Goal: Task Accomplishment & Management: Manage account settings

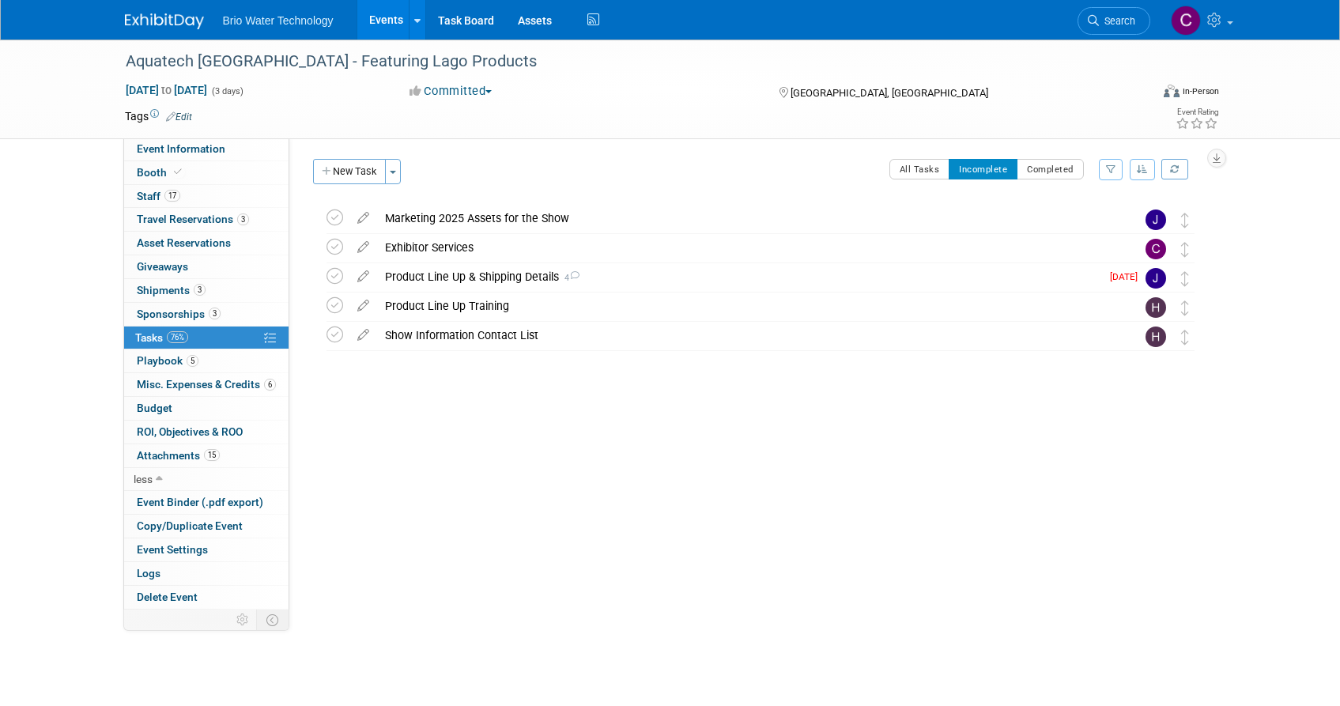
click at [435, 220] on div "Marketing 2025 Assets for the Show" at bounding box center [745, 218] width 737 height 27
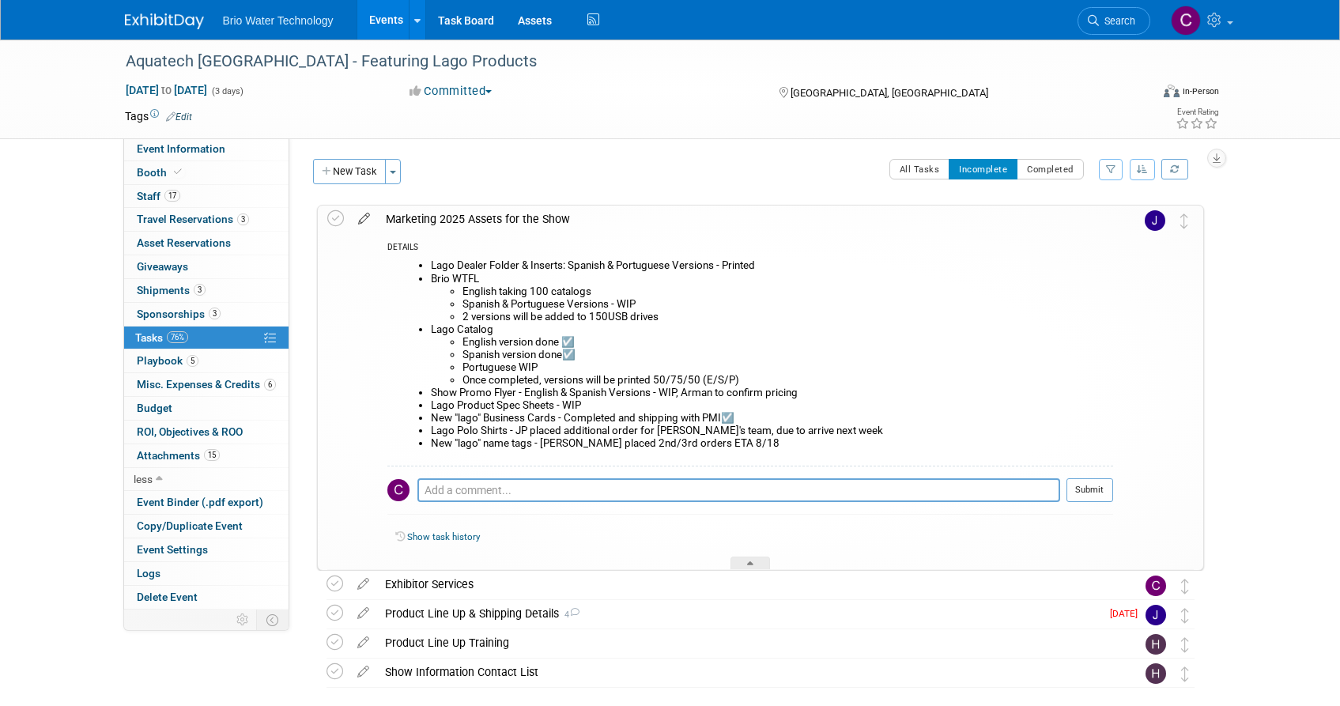
click at [361, 217] on icon at bounding box center [364, 216] width 28 height 20
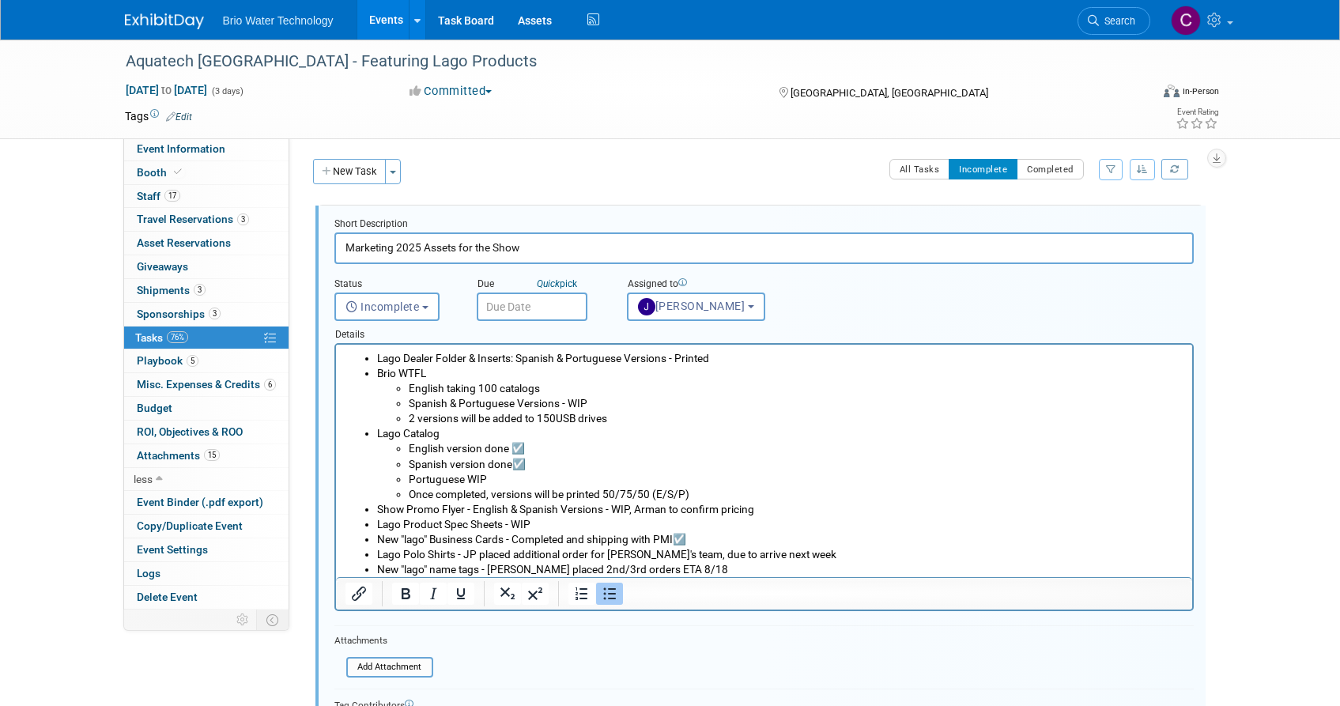
click at [378, 508] on li "Show Promo Flyer - English & Spanish Versions - WIP, Arman to confirm pricing" at bounding box center [779, 509] width 807 height 15
click at [471, 508] on li "2 Show Promo Flyer - English & Spanish Versions - WIP, Arman to confirm pricing" at bounding box center [779, 509] width 807 height 15
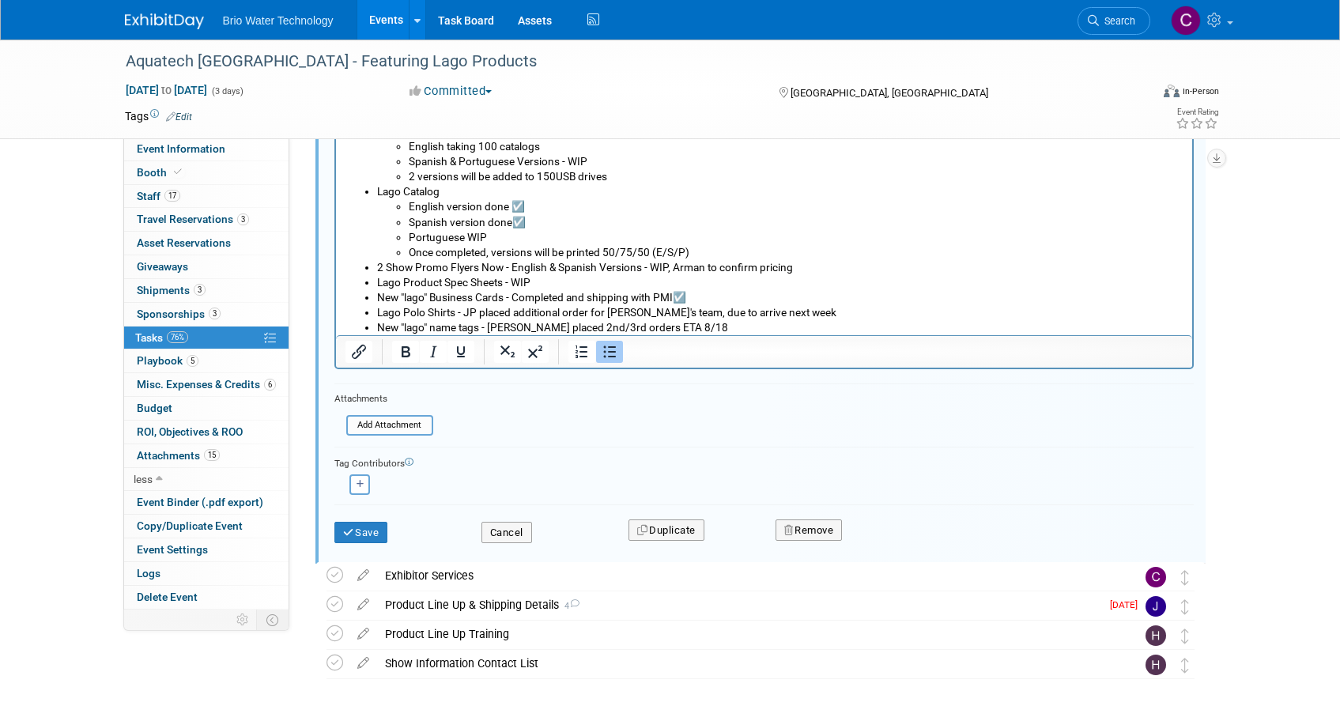
scroll to position [246, 0]
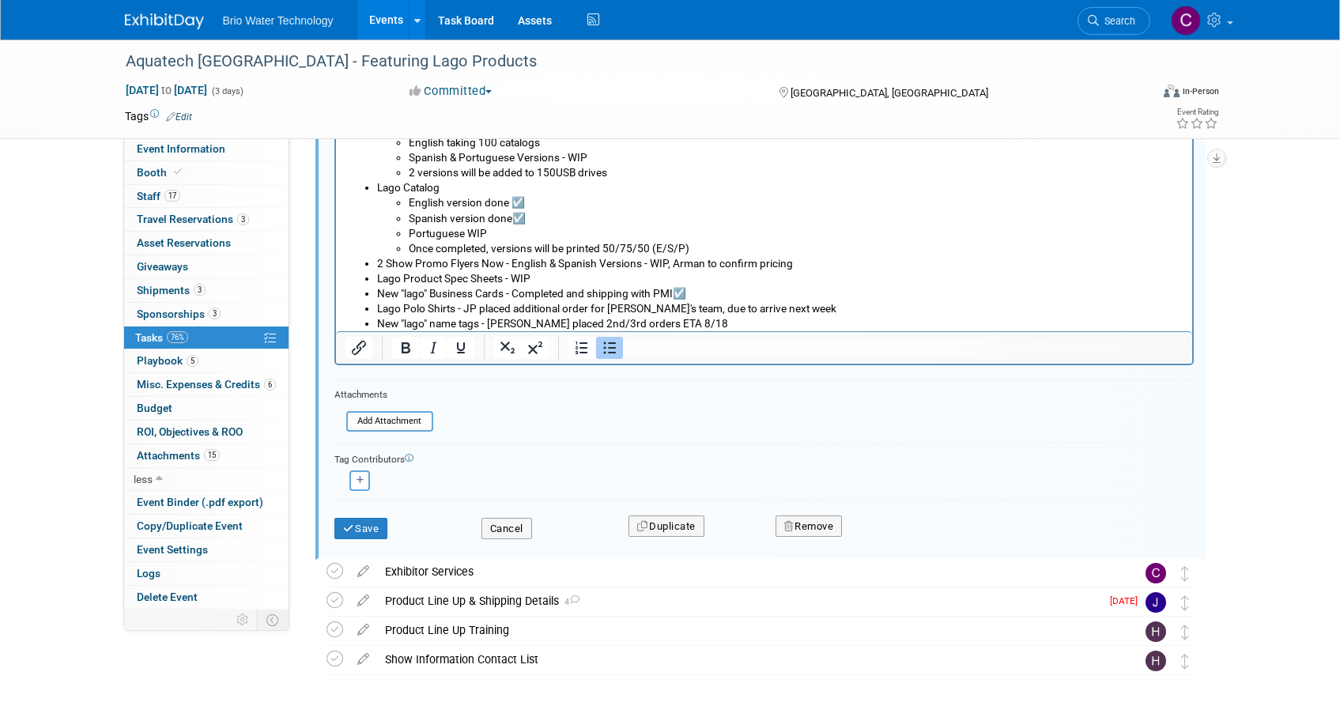
click at [640, 263] on li "2 Show Promo Flyers Now - English & Spanish Versions - WIP, Arman to confirm pr…" at bounding box center [779, 263] width 807 height 15
click at [640, 264] on li "2 Show Promo Flyers Now - English & Spanish Versions 200 each version - WIP, Ar…" at bounding box center [779, 263] width 807 height 15
click at [361, 528] on button "Save" at bounding box center [362, 529] width 54 height 22
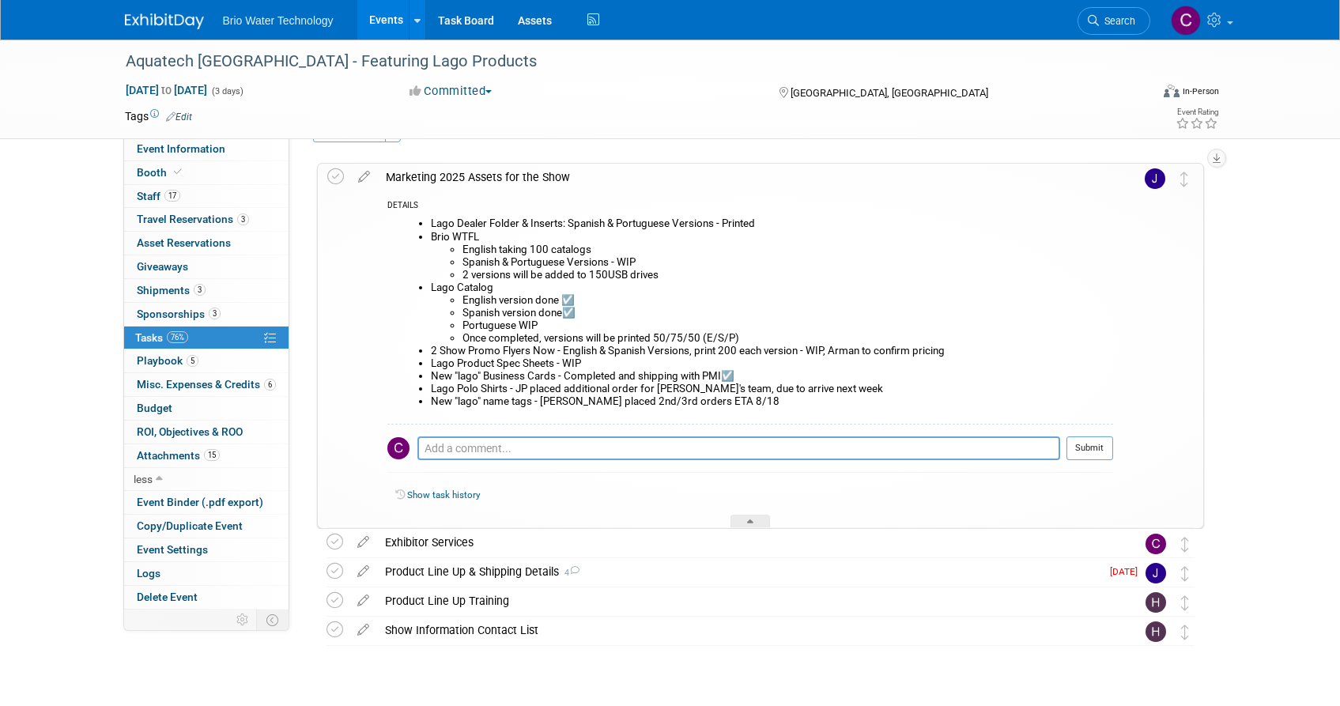
scroll to position [39, 0]
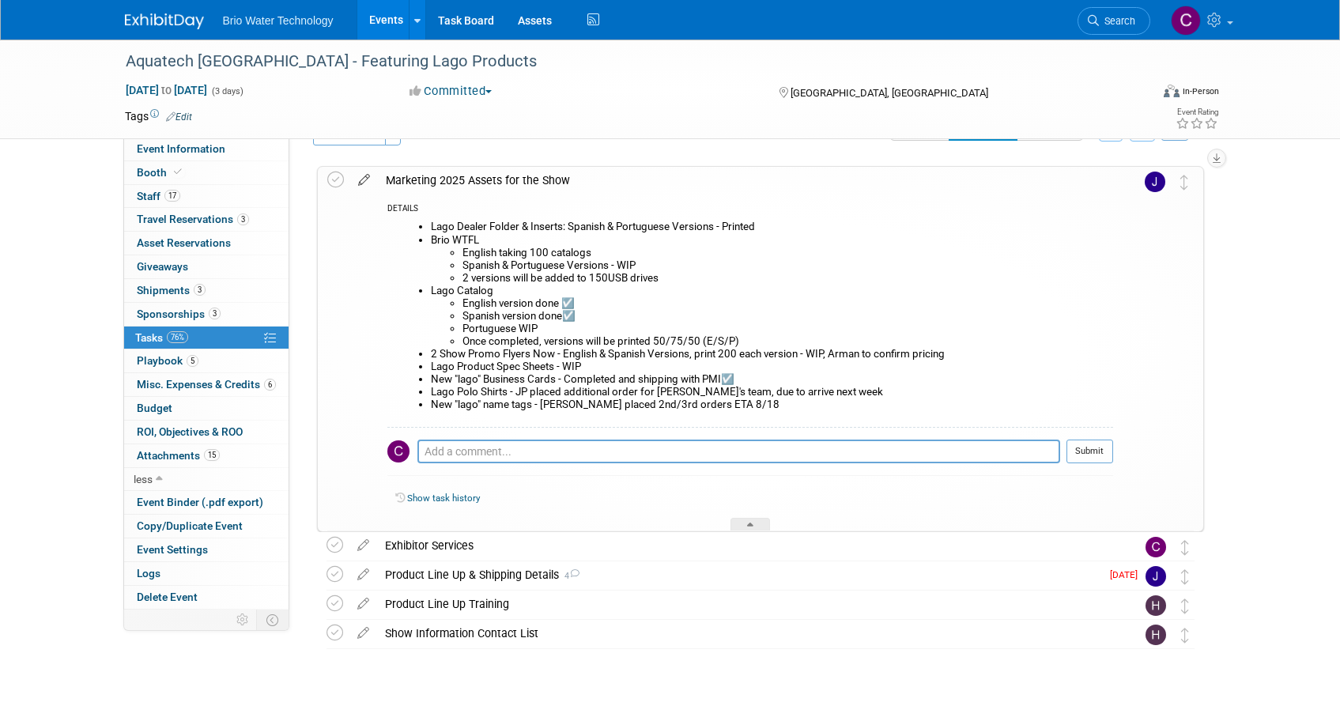
click at [365, 176] on icon at bounding box center [364, 177] width 28 height 20
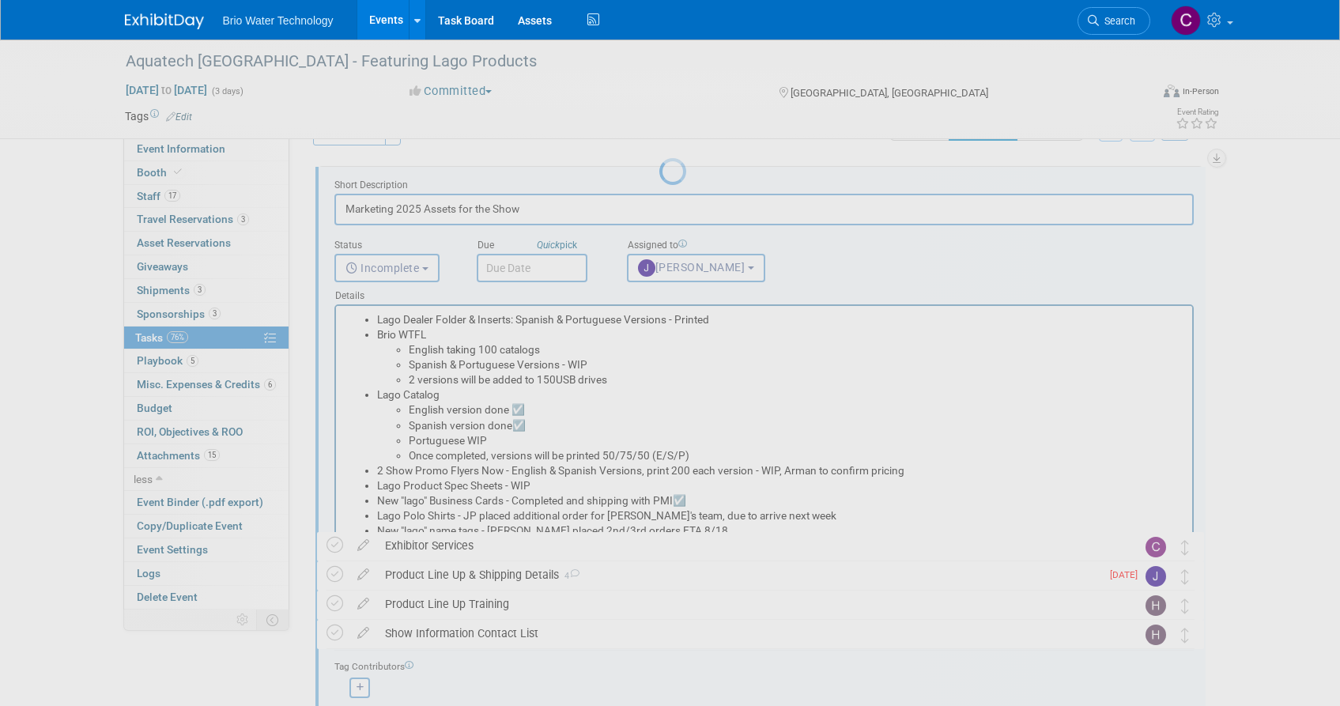
scroll to position [0, 0]
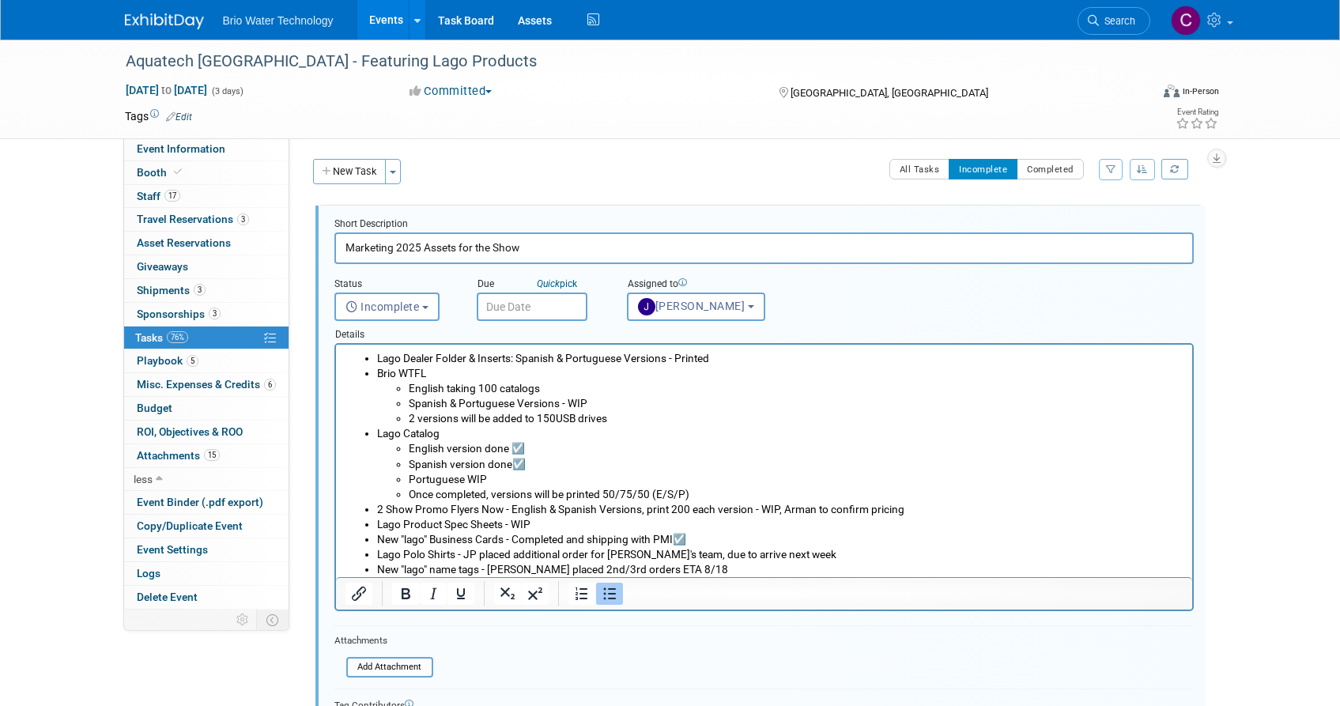
click at [542, 521] on li "Lago Product Spec Sheets - WIP" at bounding box center [779, 524] width 807 height 15
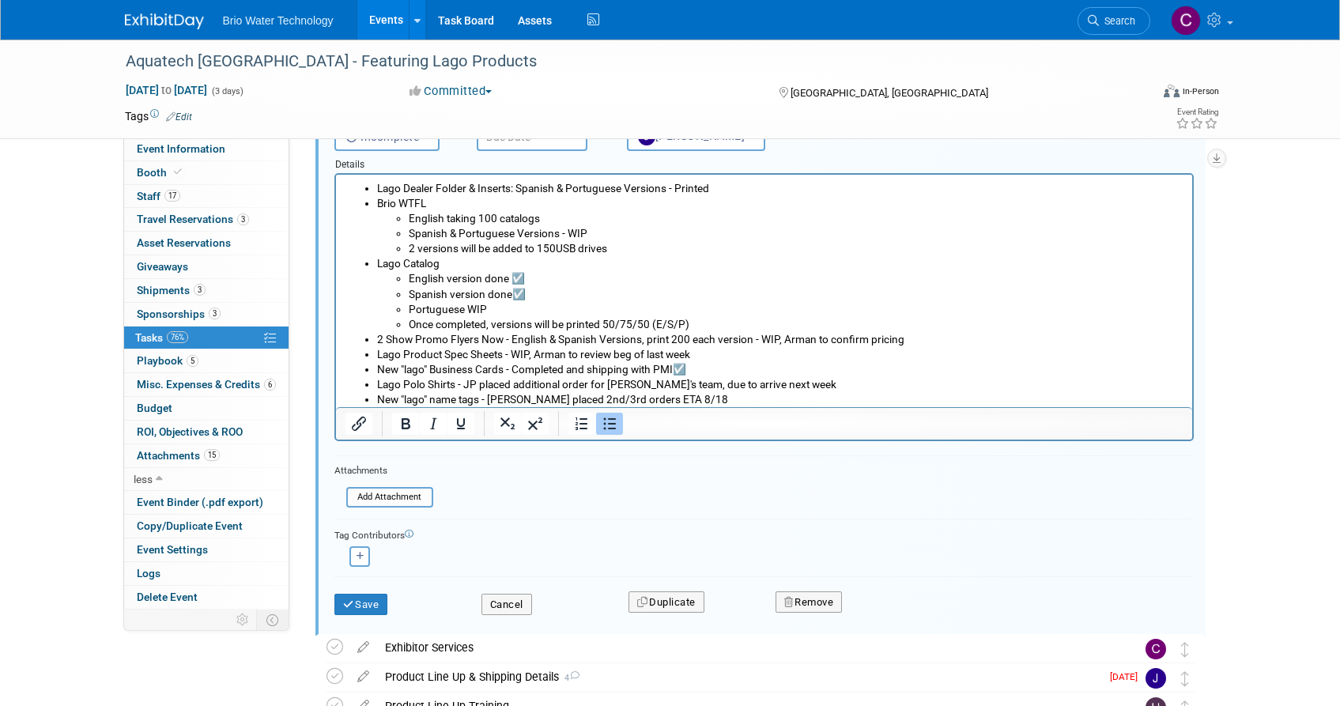
scroll to position [172, 0]
click at [361, 592] on button "Save" at bounding box center [362, 603] width 54 height 22
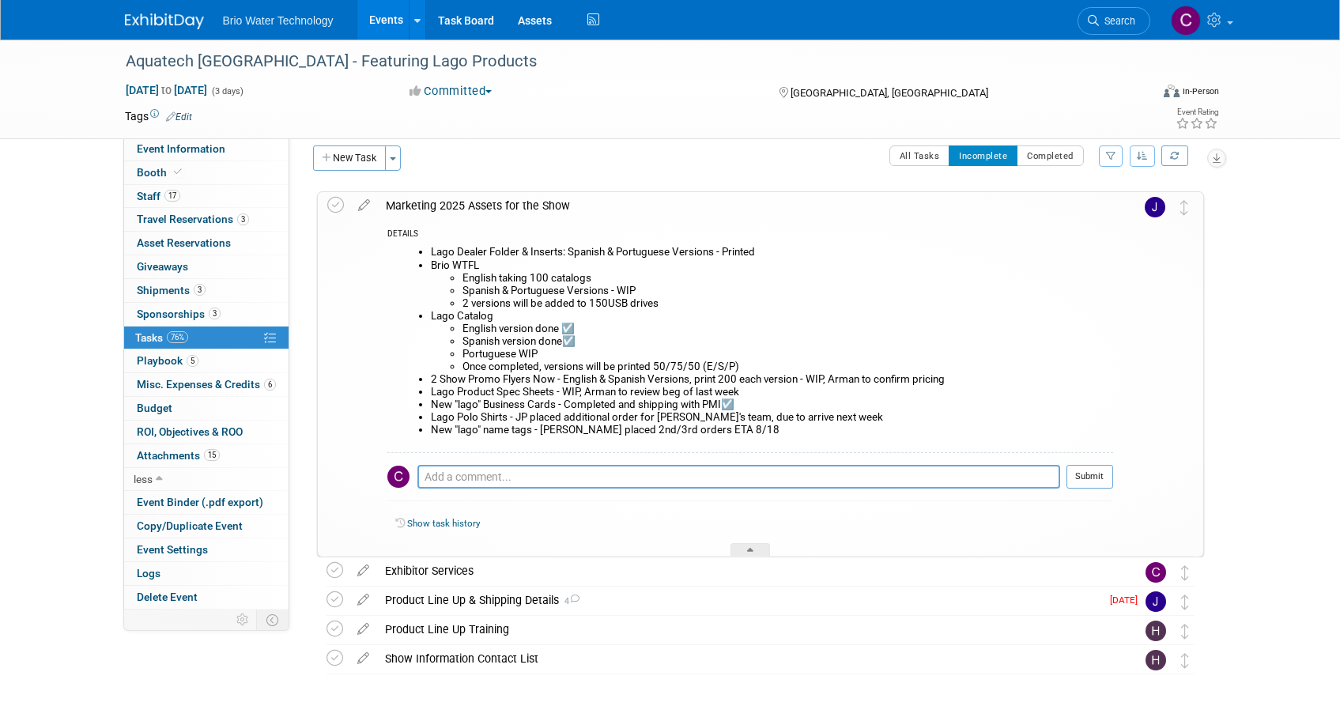
scroll to position [12, 0]
click at [433, 203] on div "Marketing 2025 Assets for the Show" at bounding box center [745, 207] width 735 height 27
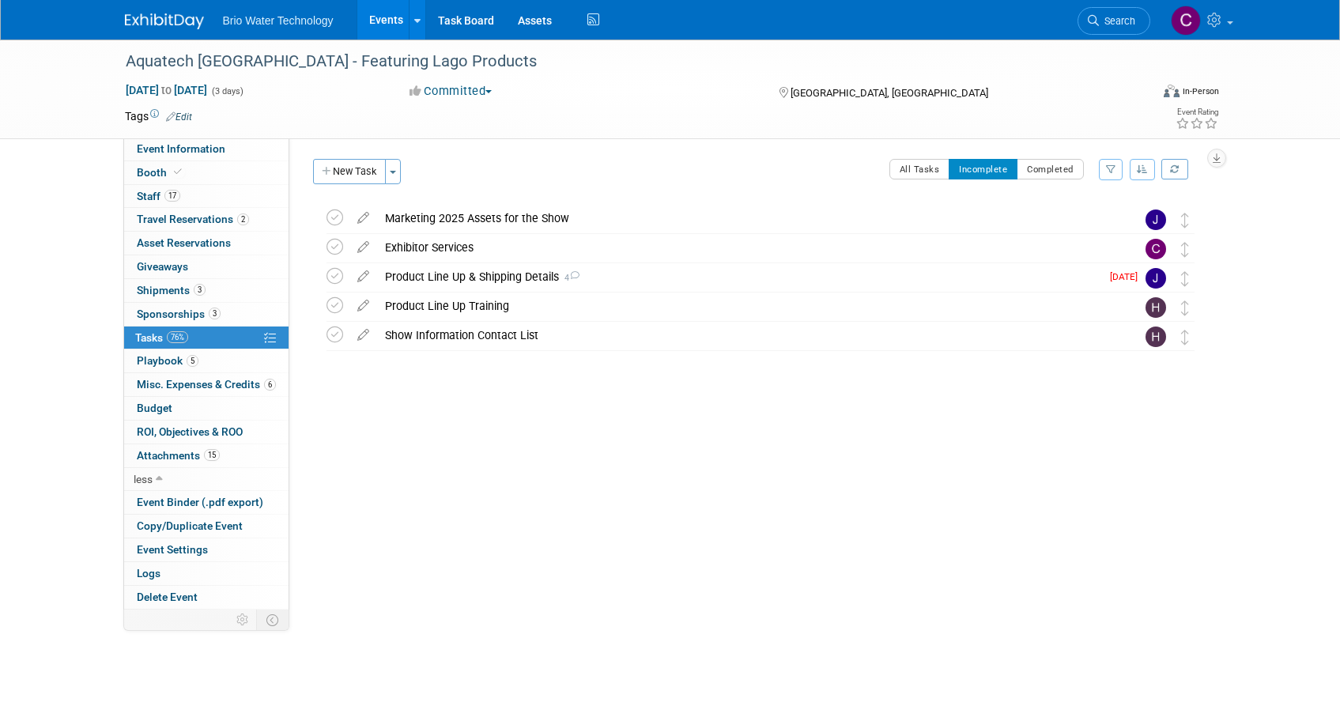
click at [388, 21] on link "Events" at bounding box center [386, 20] width 58 height 40
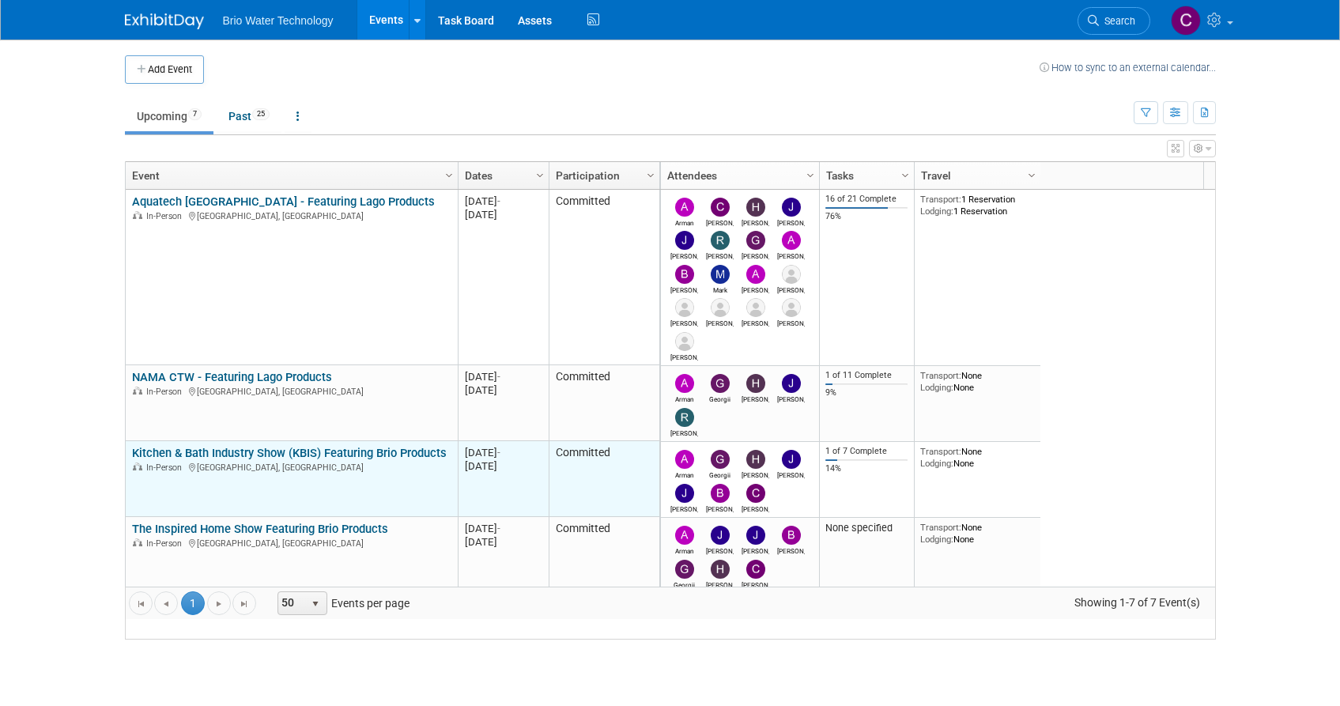
click at [221, 460] on link "Kitchen & Bath Industry Show (KBIS) Featuring Brio Products" at bounding box center [289, 453] width 315 height 14
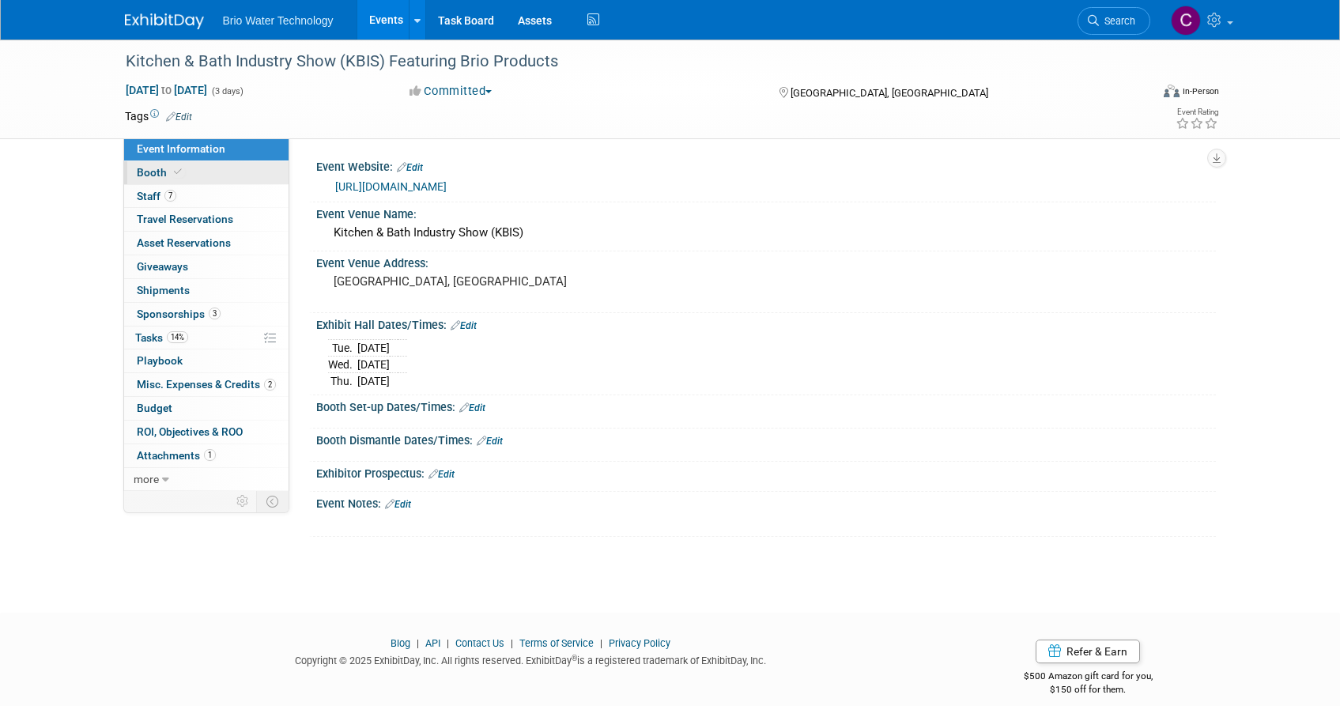
click at [195, 171] on link "Booth" at bounding box center [206, 172] width 164 height 23
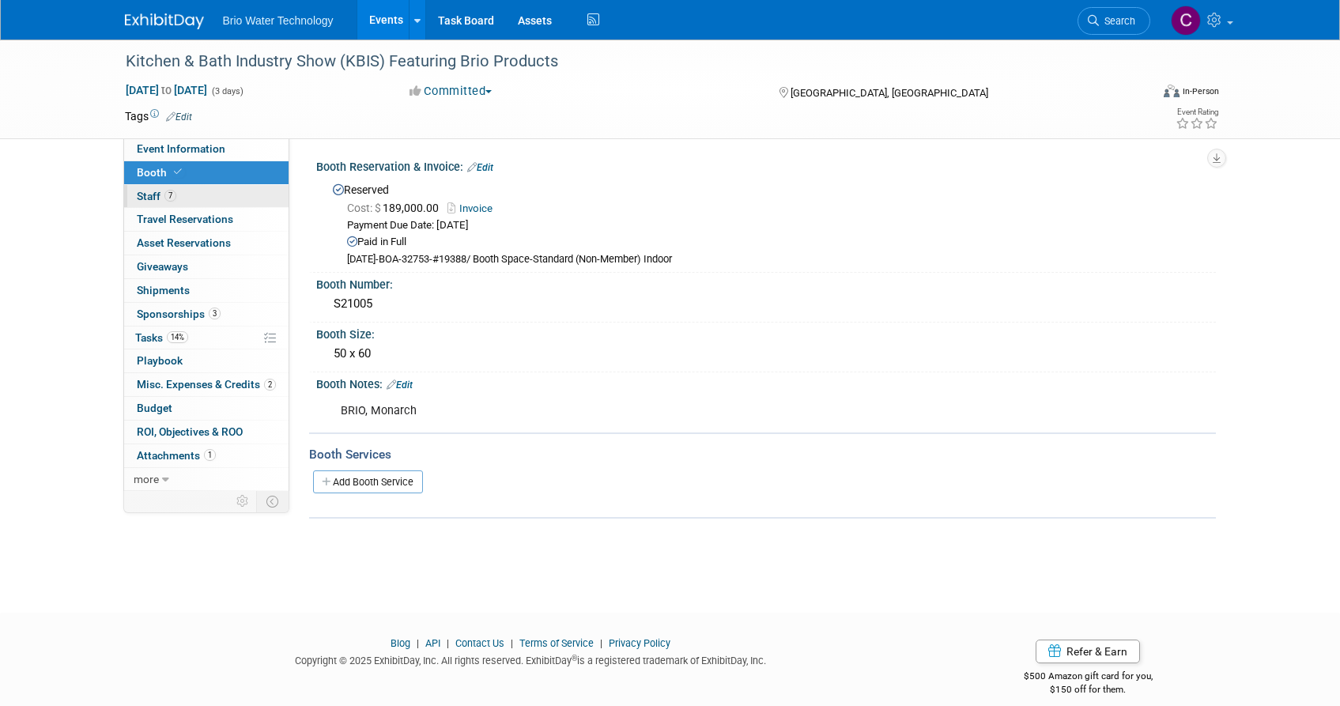
click at [155, 193] on span "Staff 7" at bounding box center [157, 196] width 40 height 13
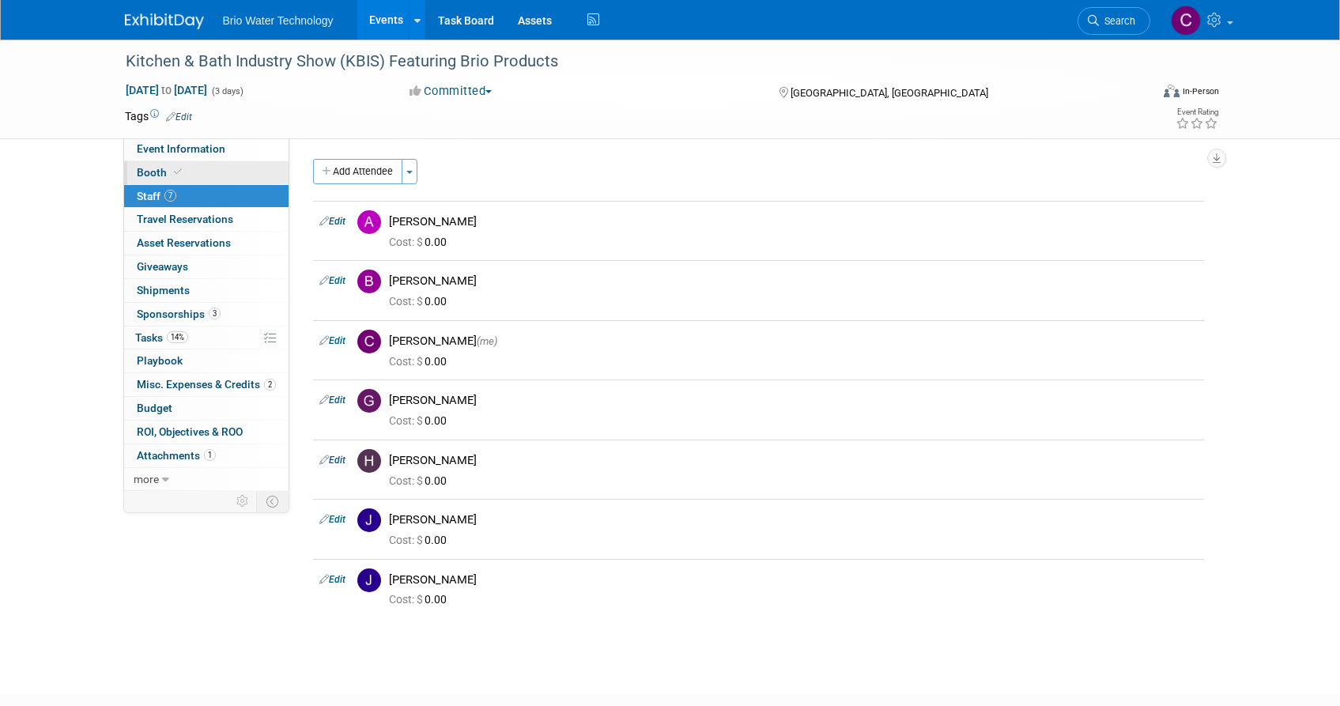
click at [178, 172] on icon at bounding box center [178, 172] width 8 height 9
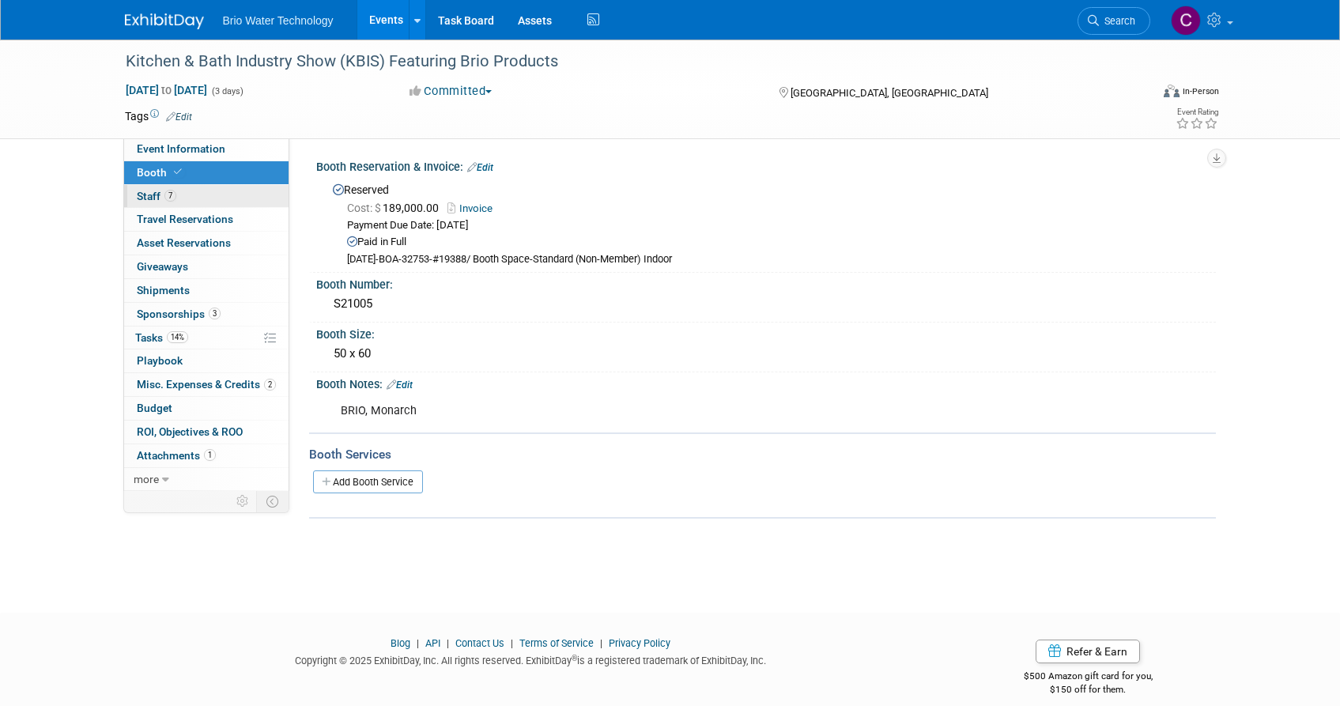
click at [181, 189] on link "7 Staff 7" at bounding box center [206, 196] width 164 height 23
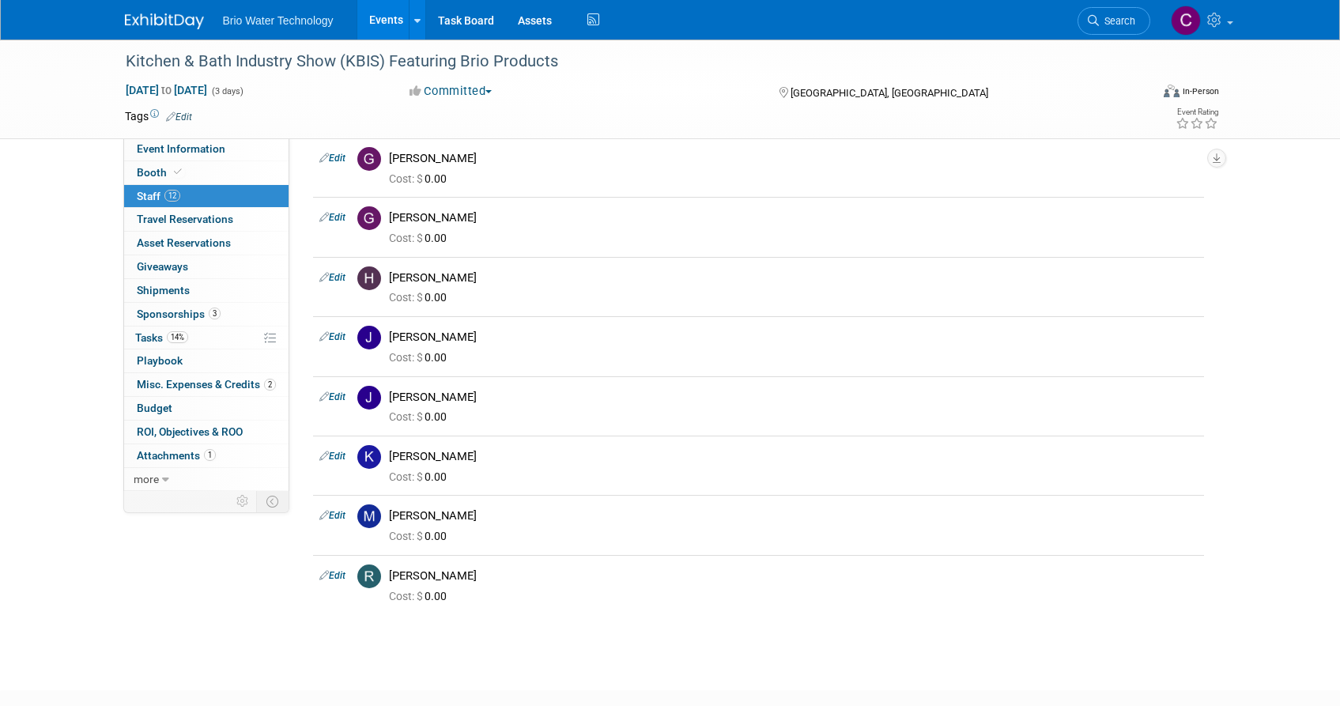
scroll to position [303, 0]
